Goal: Find specific page/section: Find specific page/section

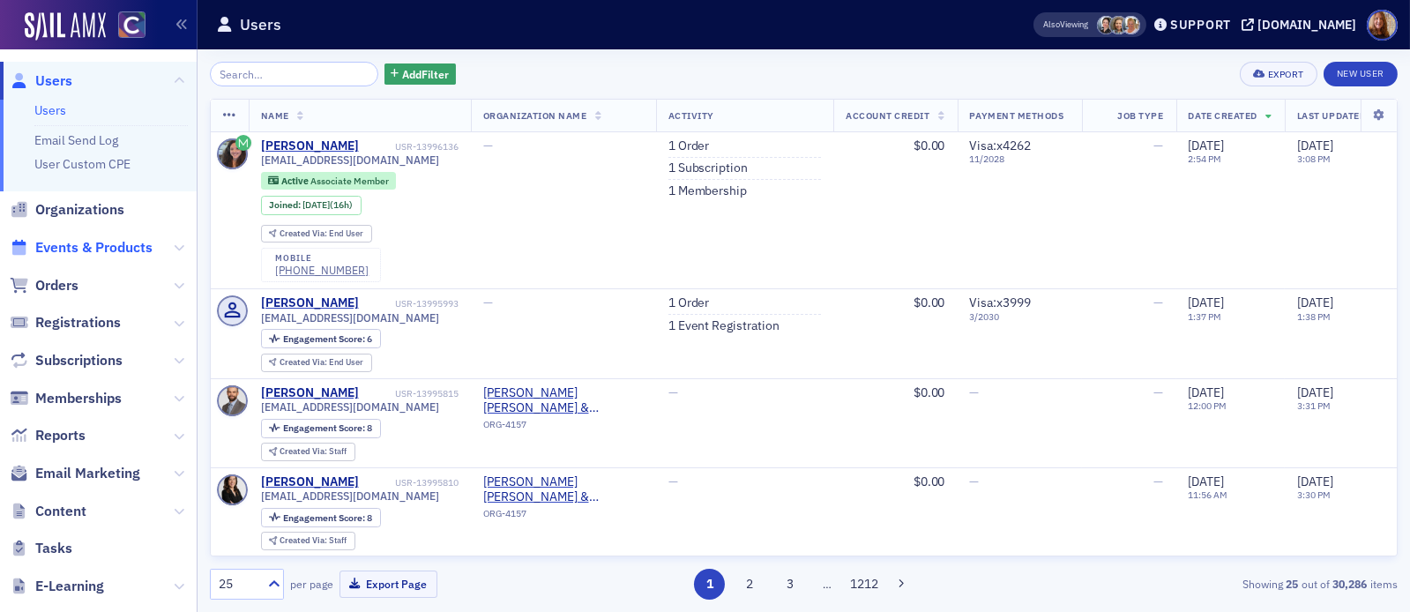
click at [85, 248] on span "Events & Products" at bounding box center [93, 247] width 117 height 19
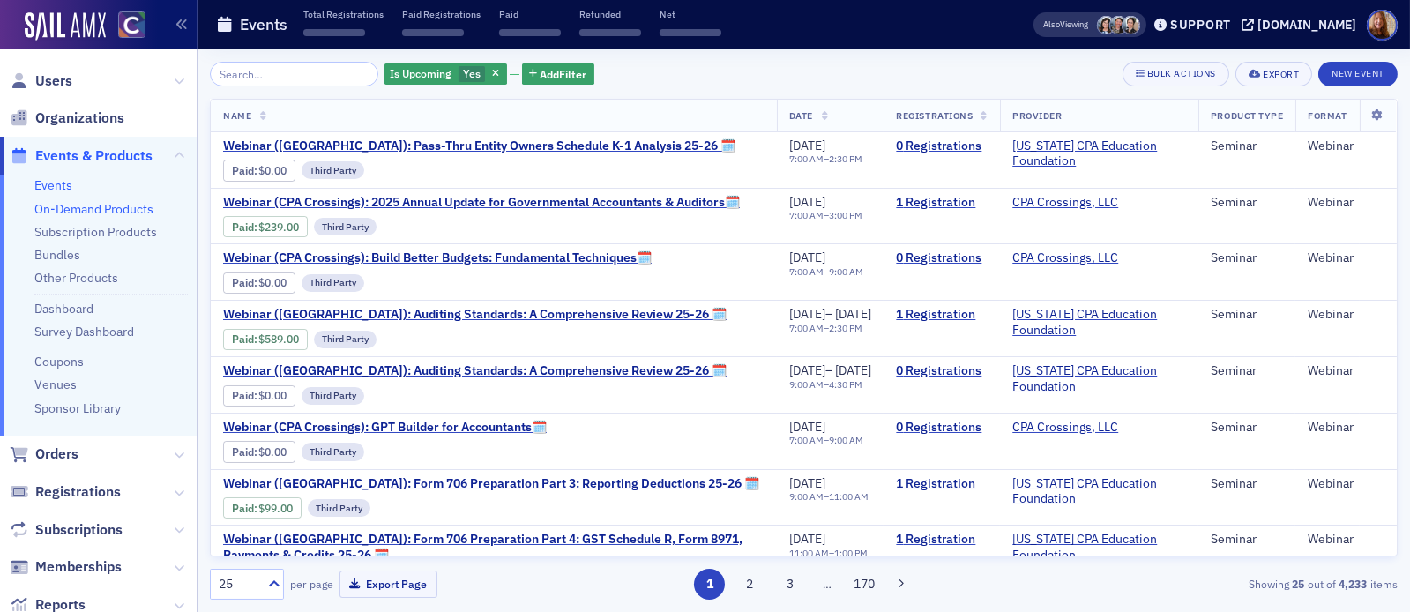
click at [119, 202] on link "On-Demand Products" at bounding box center [93, 209] width 119 height 16
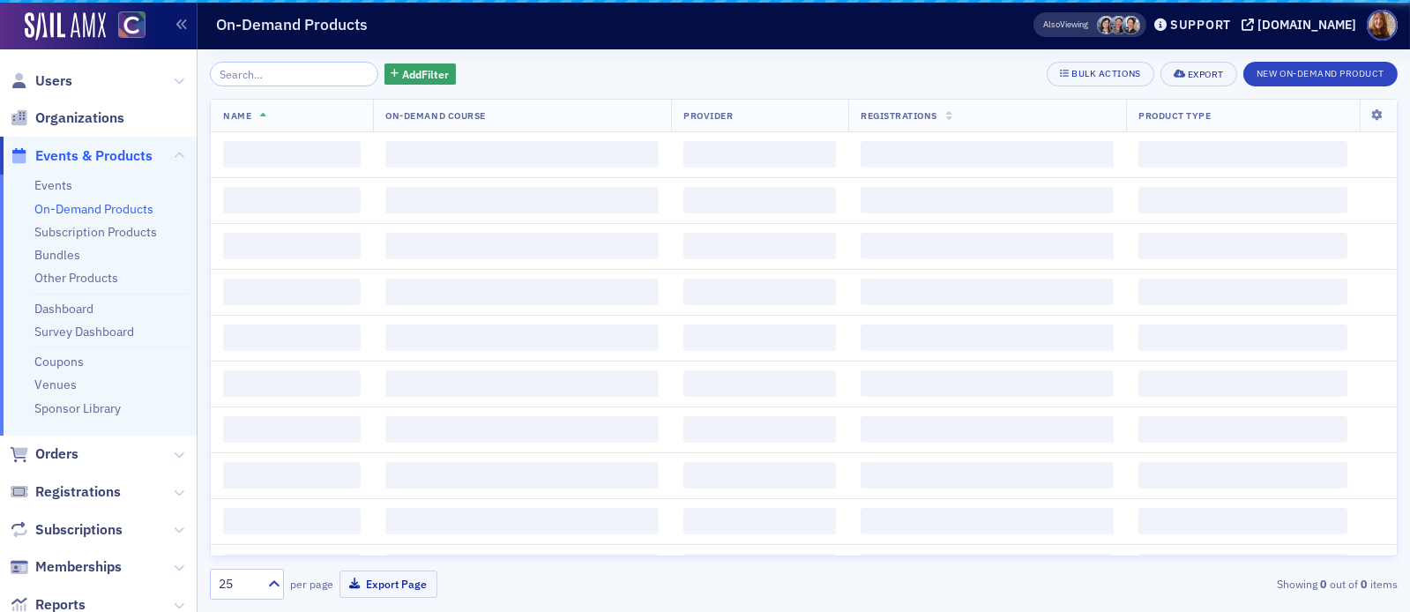
click at [267, 78] on input "search" at bounding box center [294, 74] width 168 height 25
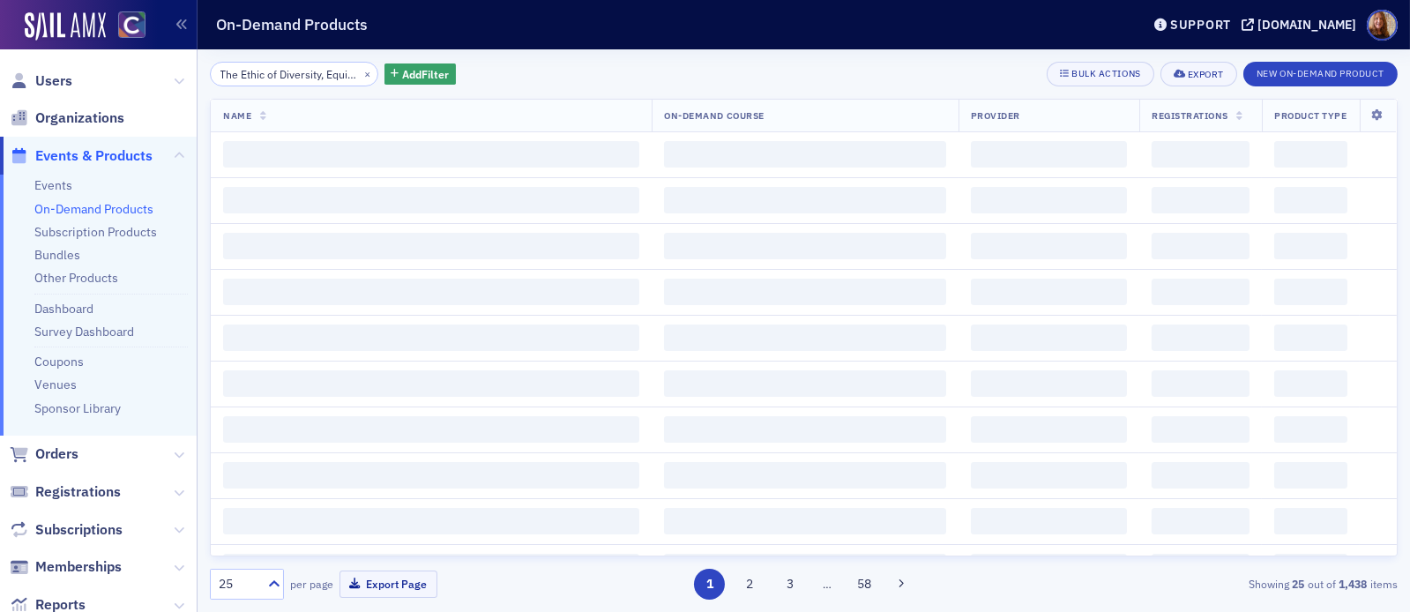
scroll to position [0, 98]
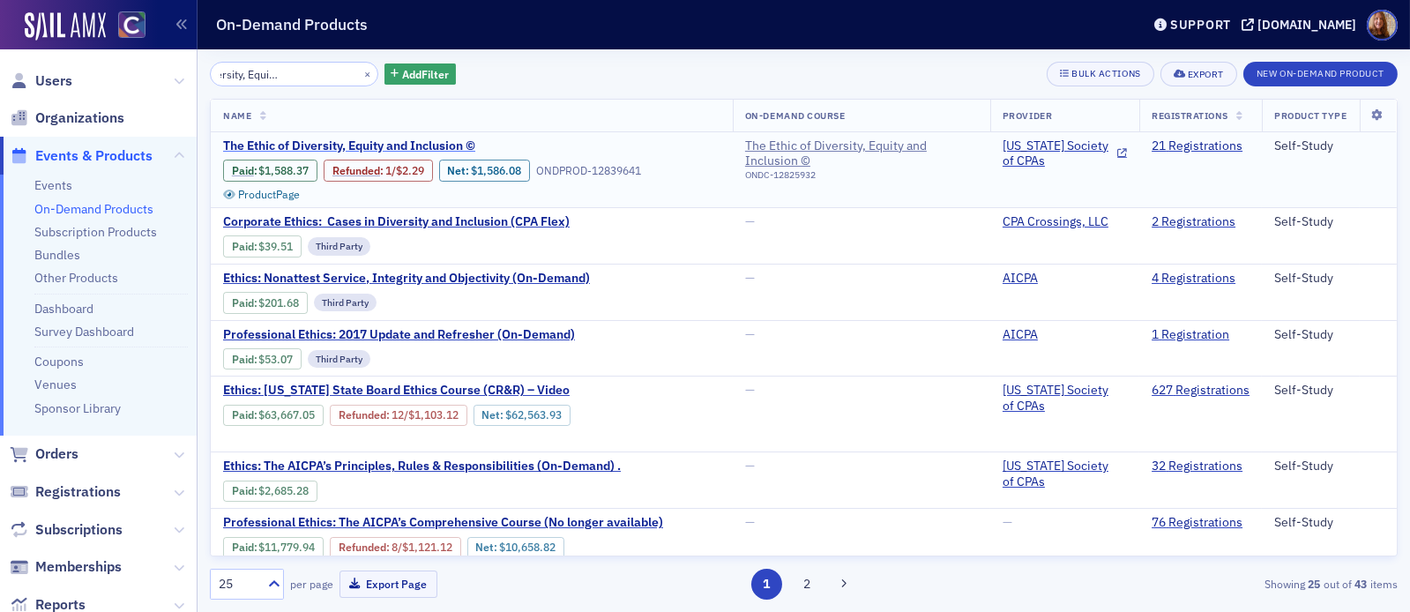
type input "The Ethic of Diversity, Equity and Inclusion ©"
click at [417, 140] on span "The Ethic of Diversity, Equity and Inclusion ©" at bounding box center [371, 146] width 296 height 16
